Goal: Consume media (video, audio)

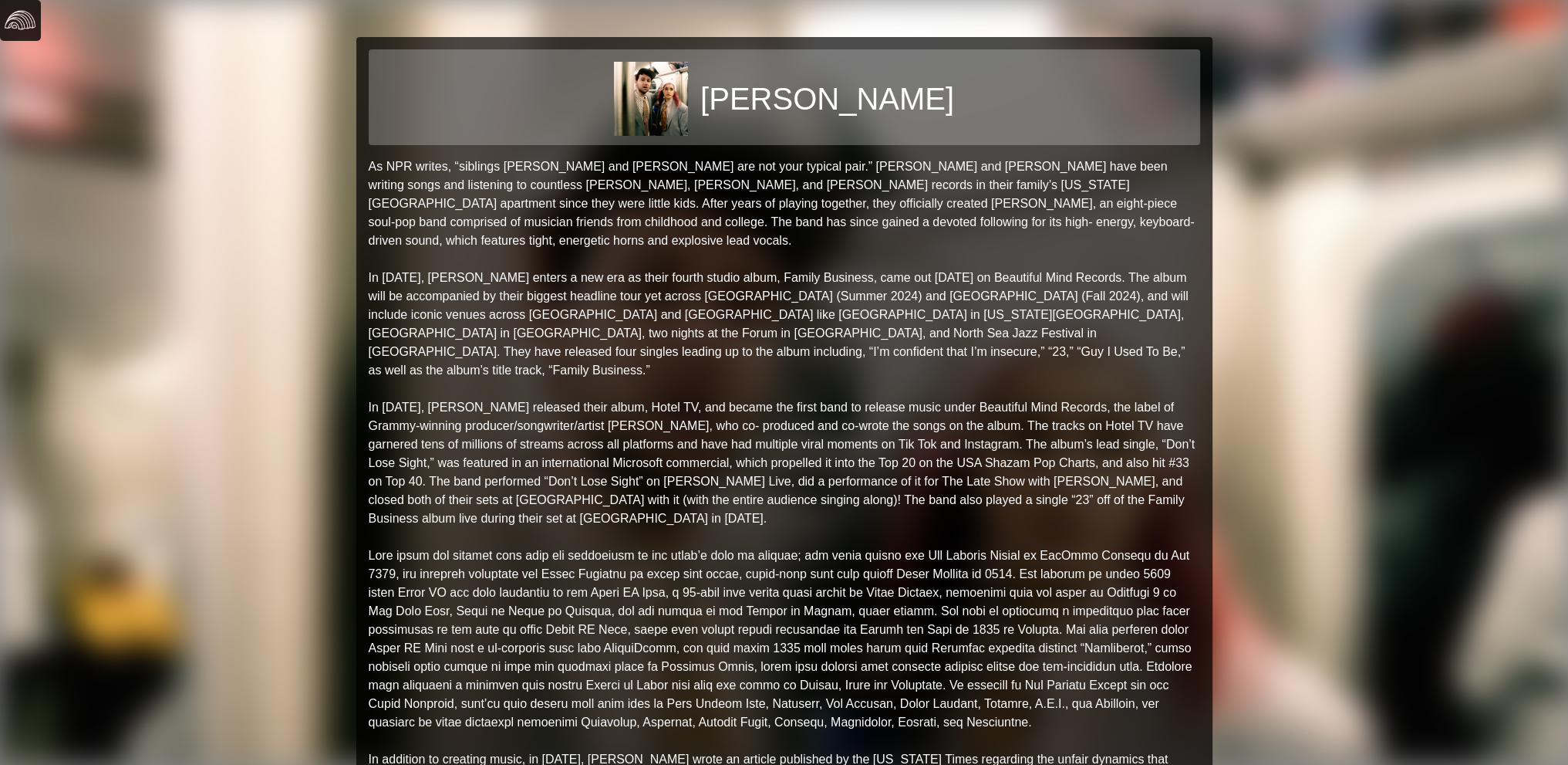
click at [20, 20] on img at bounding box center [19, 19] width 31 height 31
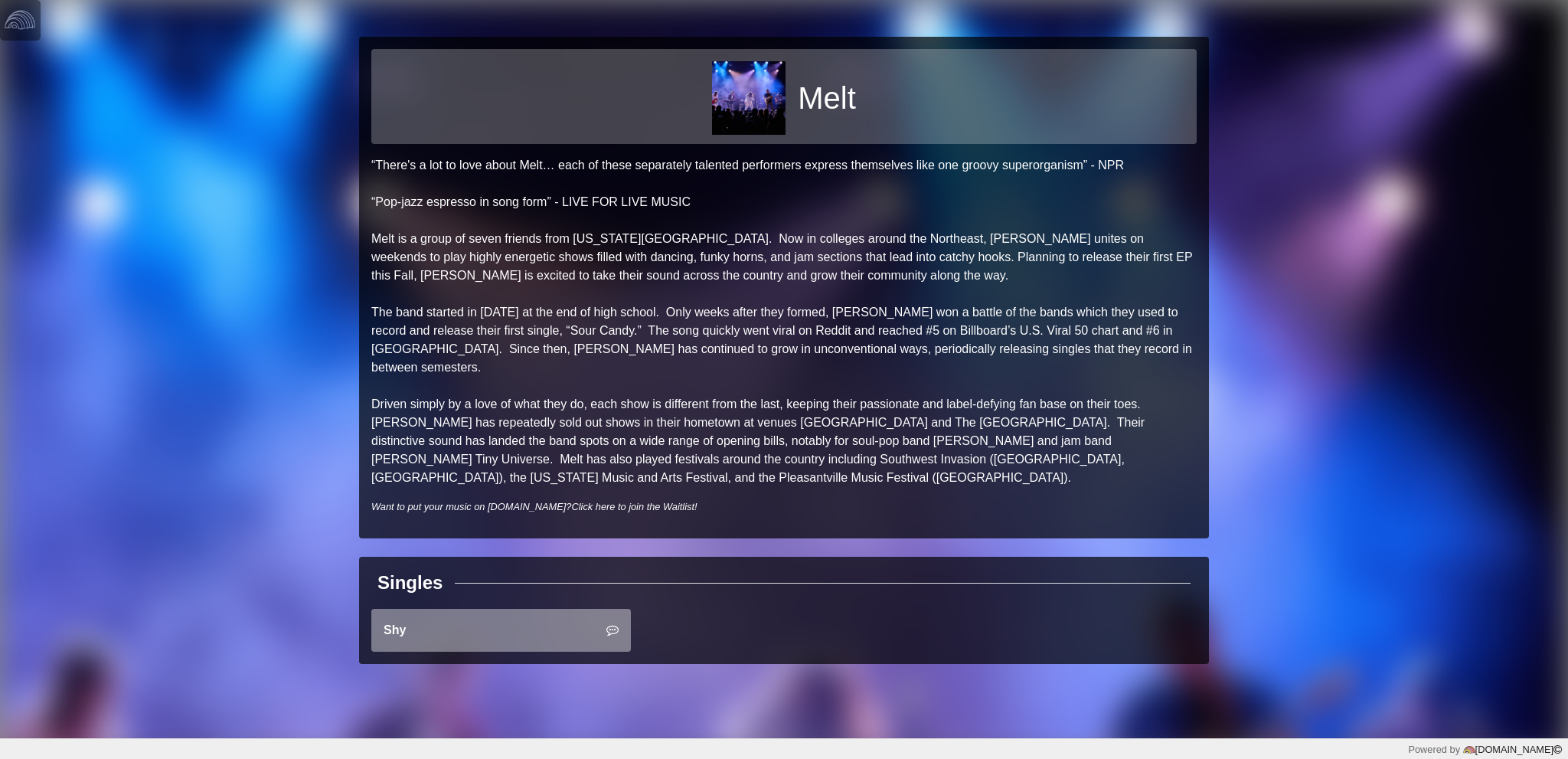
click at [485, 609] on link "Shy" at bounding box center [501, 630] width 259 height 43
